Goal: Navigation & Orientation: Find specific page/section

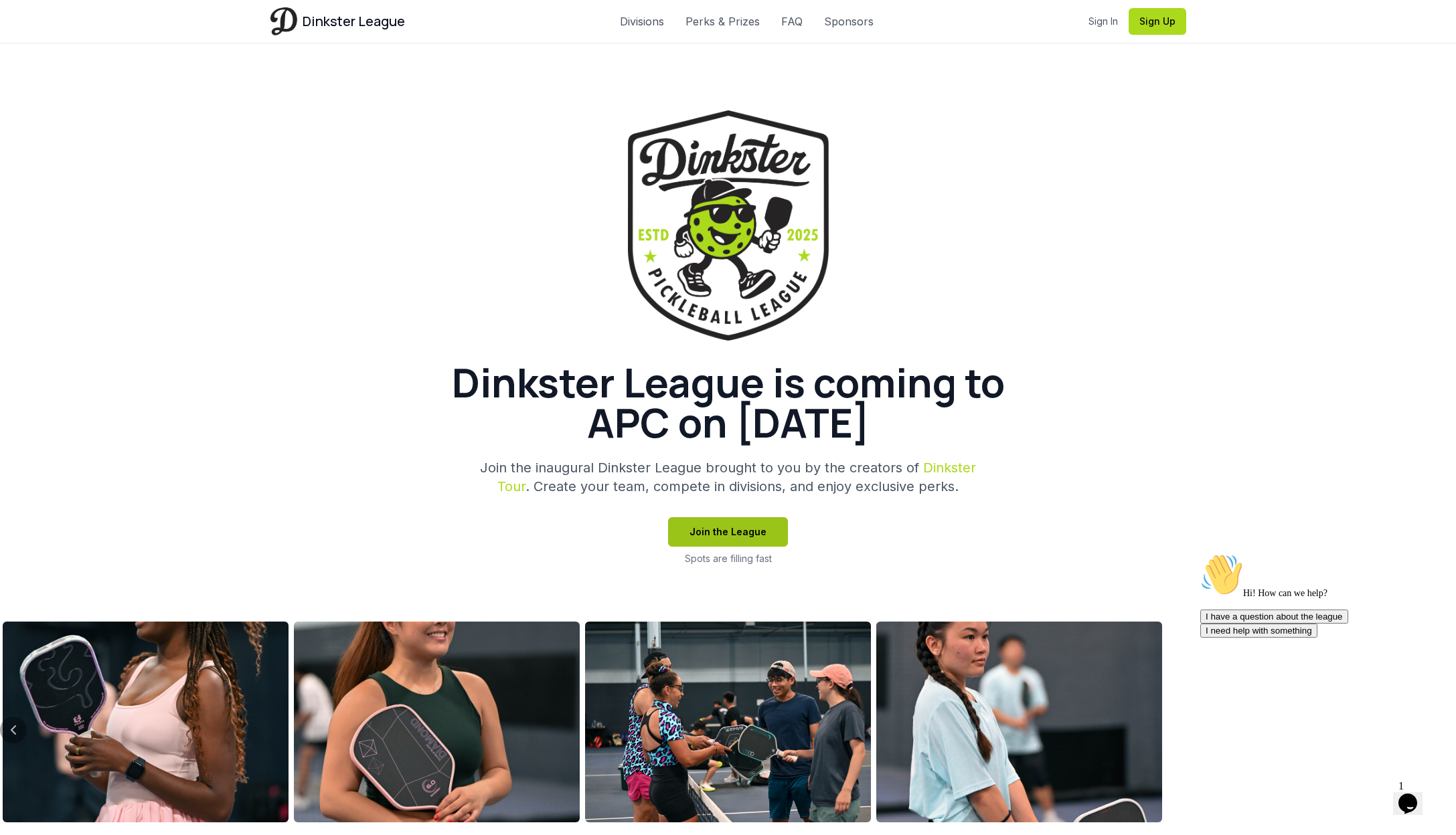
scroll to position [53, 0]
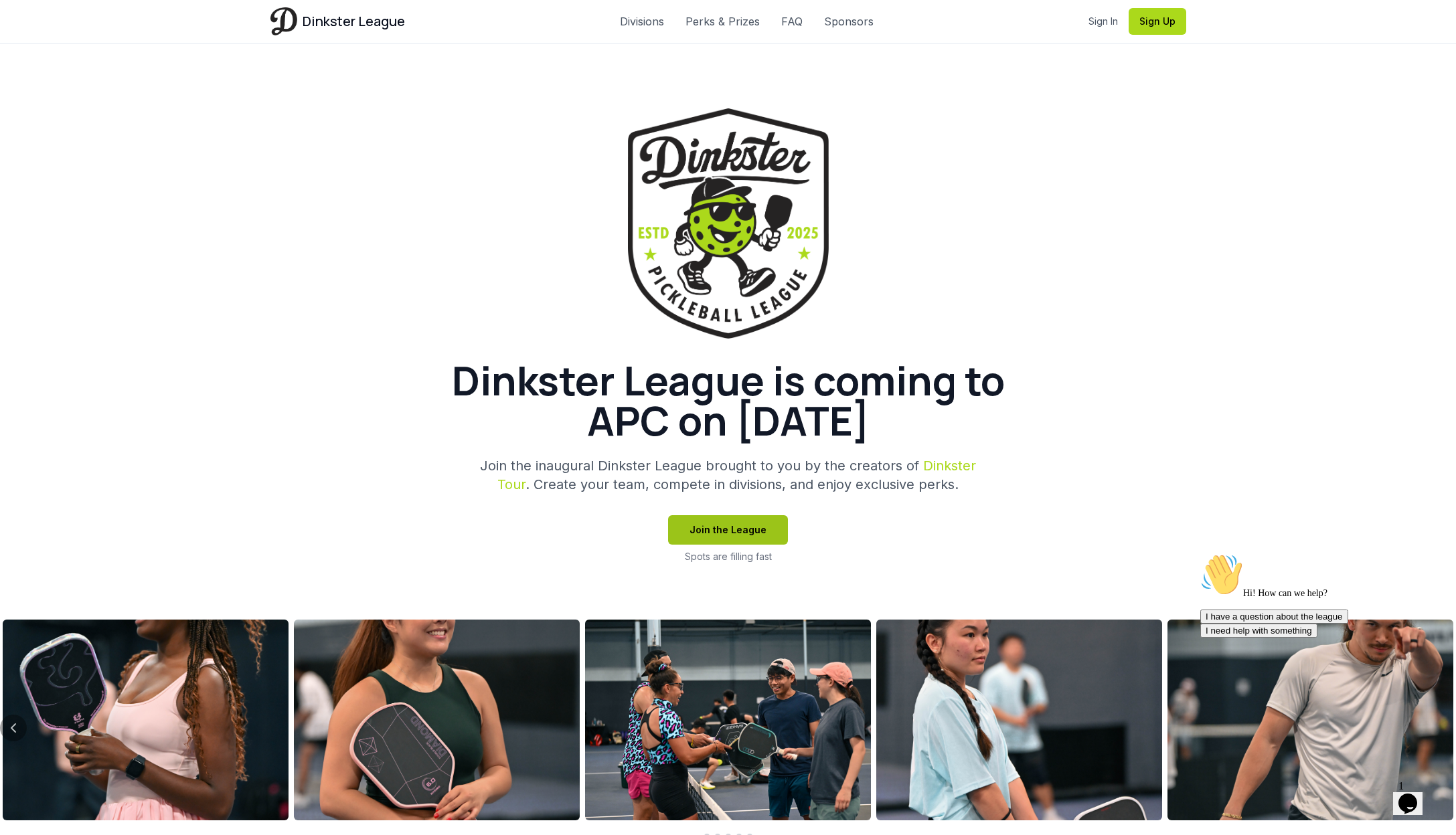
click at [730, 523] on button "Join the League" at bounding box center [728, 530] width 120 height 30
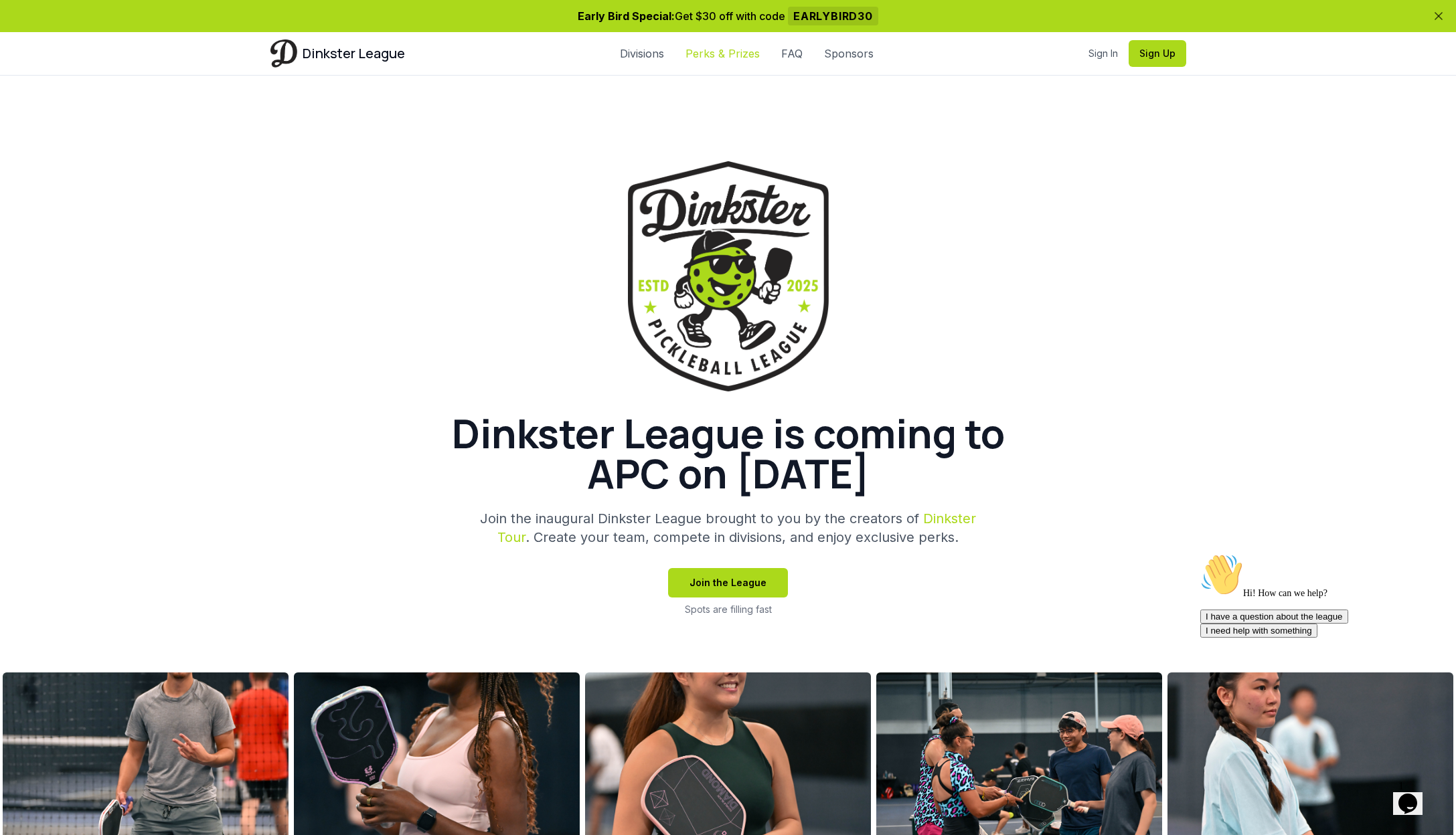
click at [728, 45] on link "Perks & Prizes" at bounding box center [722, 53] width 74 height 16
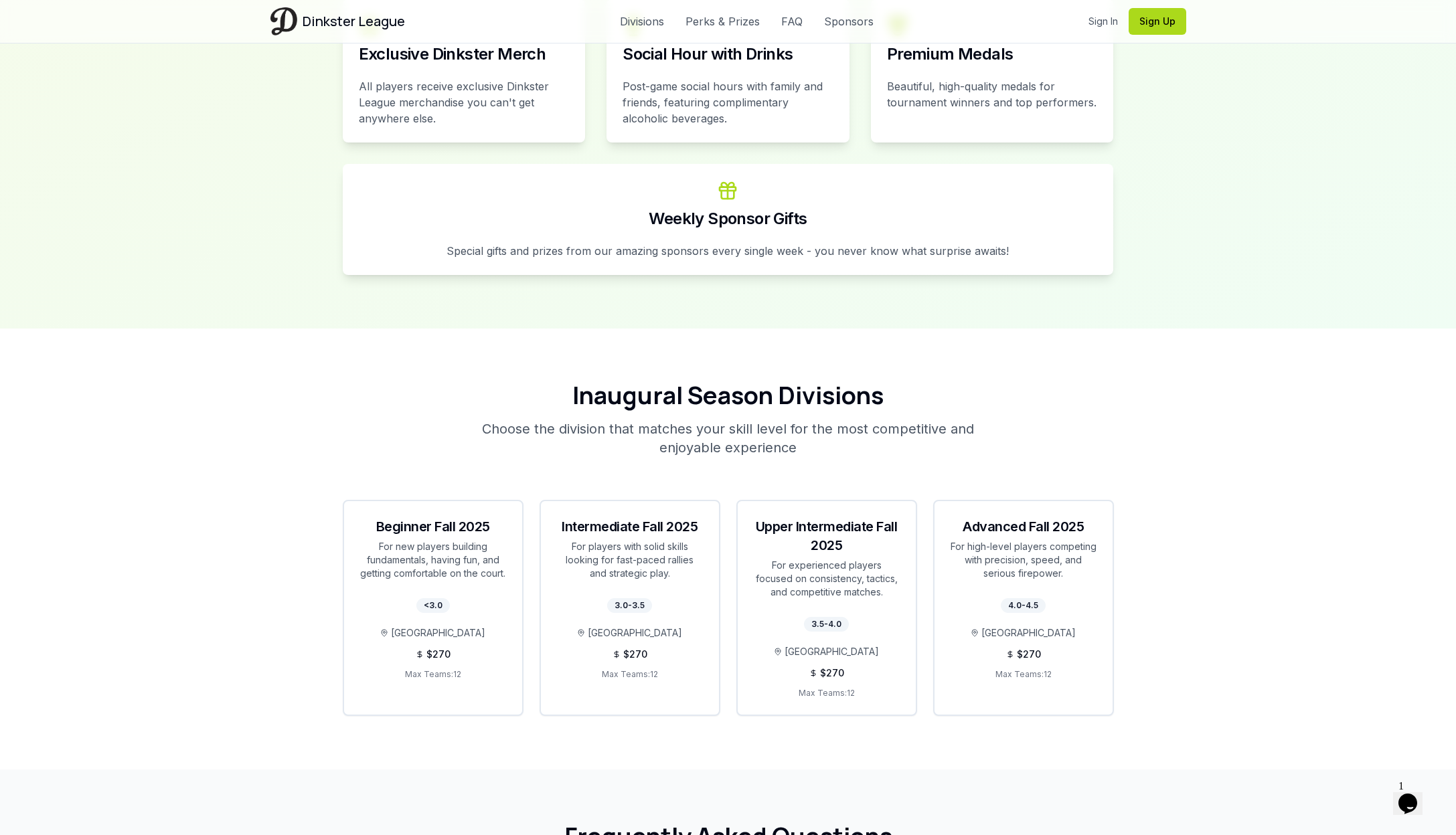
scroll to position [2112, 0]
